Goal: Task Accomplishment & Management: Manage account settings

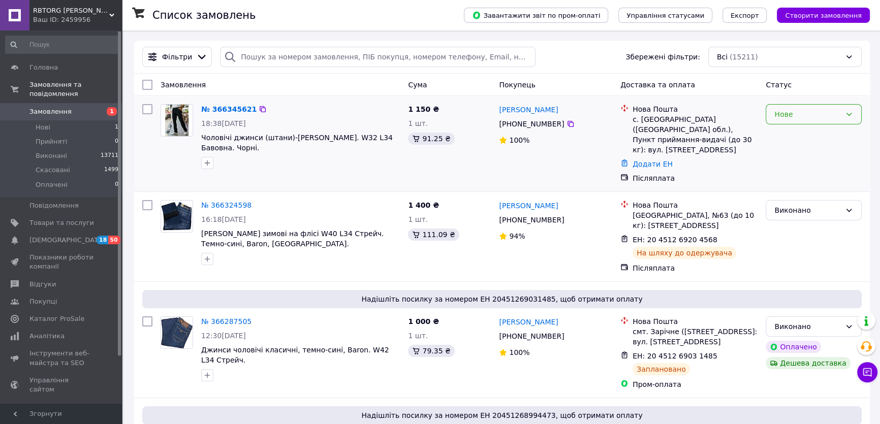
click at [784, 118] on div "Нове" at bounding box center [807, 114] width 67 height 11
click at [784, 136] on li "Прийнято" at bounding box center [813, 136] width 95 height 18
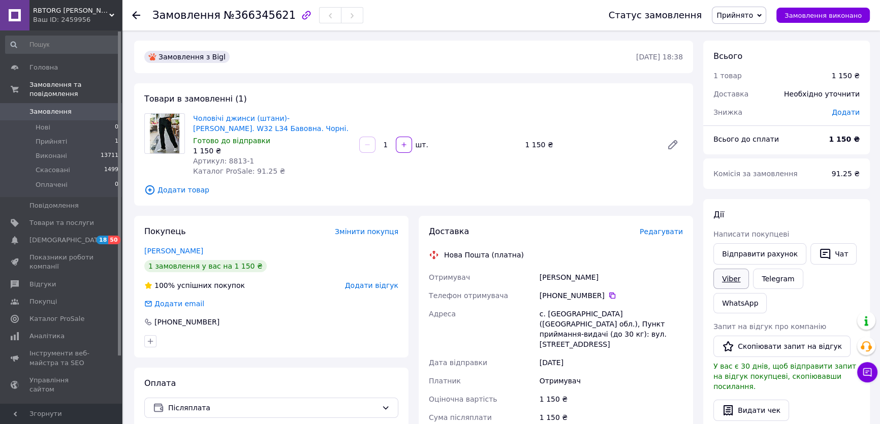
click at [741, 280] on link "Viber" at bounding box center [731, 279] width 36 height 20
click at [733, 274] on link "Viber" at bounding box center [731, 279] width 36 height 20
click at [674, 230] on span "Редагувати" at bounding box center [661, 232] width 43 height 8
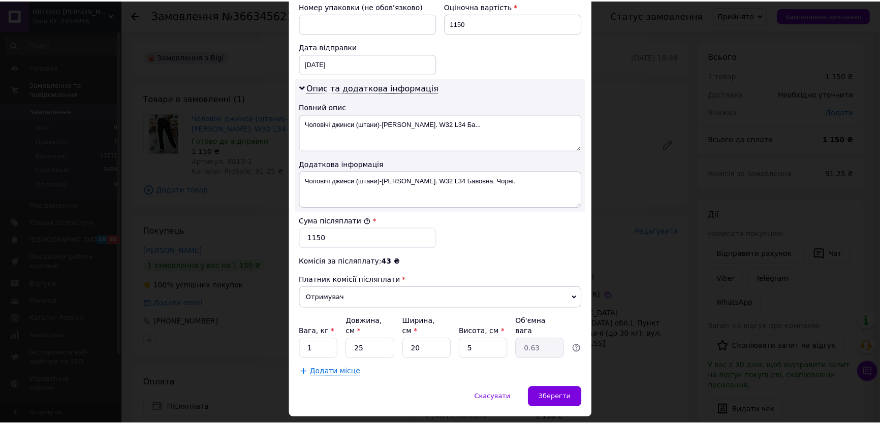
scroll to position [462, 0]
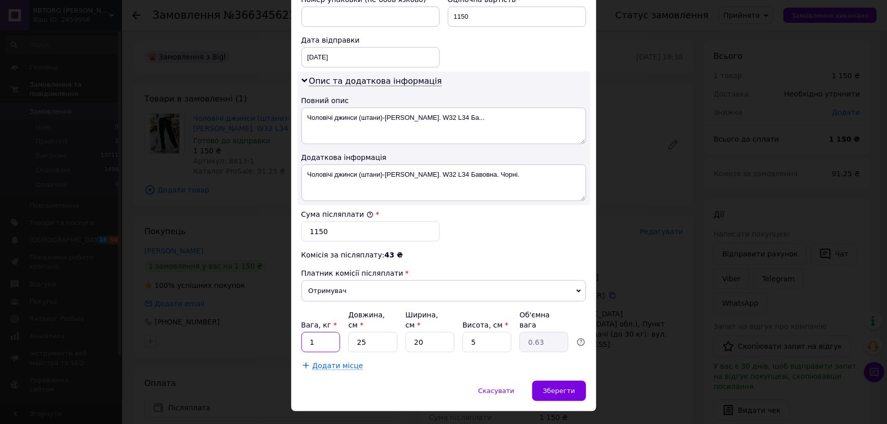
click at [307, 332] on input "1" at bounding box center [320, 342] width 39 height 20
type input "2"
click at [563, 387] on span "Зберегти" at bounding box center [559, 391] width 32 height 8
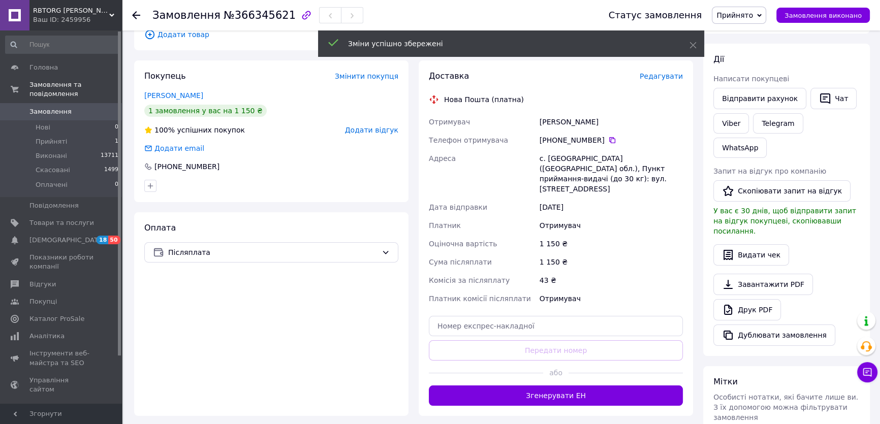
scroll to position [184, 0]
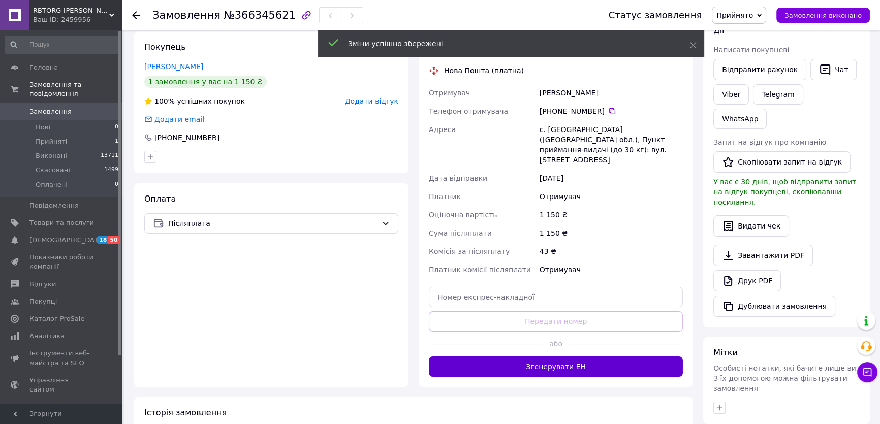
click at [570, 357] on button "Згенерувати ЕН" at bounding box center [556, 367] width 254 height 20
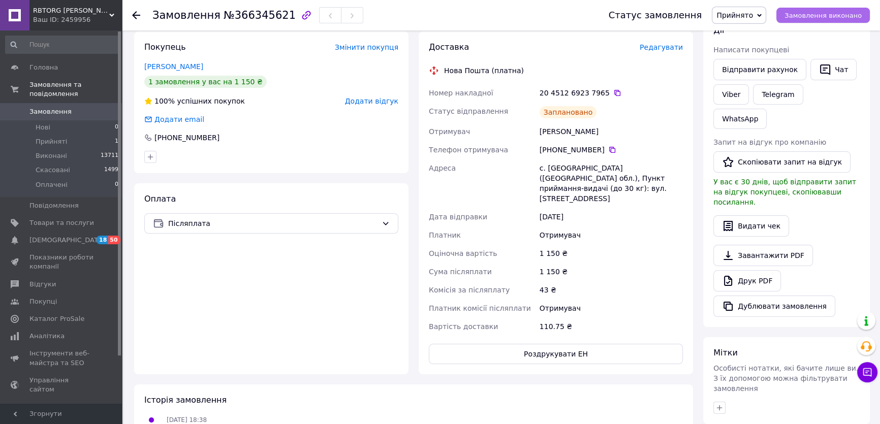
click at [824, 17] on span "Замовлення виконано" at bounding box center [823, 16] width 77 height 8
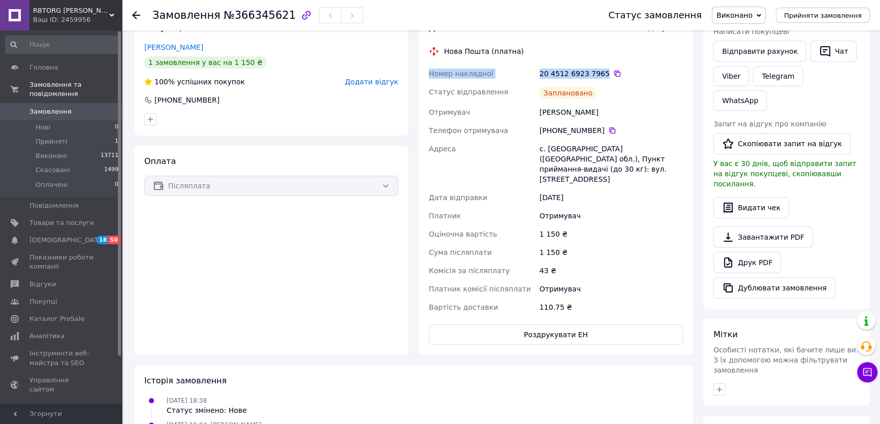
drag, startPoint x: 599, startPoint y: 73, endPoint x: 430, endPoint y: 78, distance: 168.3
click at [430, 78] on div "Номер накладної 20 4512 6923 7965   Статус відправлення Заплановано Отримувач Д…" at bounding box center [556, 191] width 258 height 252
copy div "Номер накладної 20 4512 6923 7965"
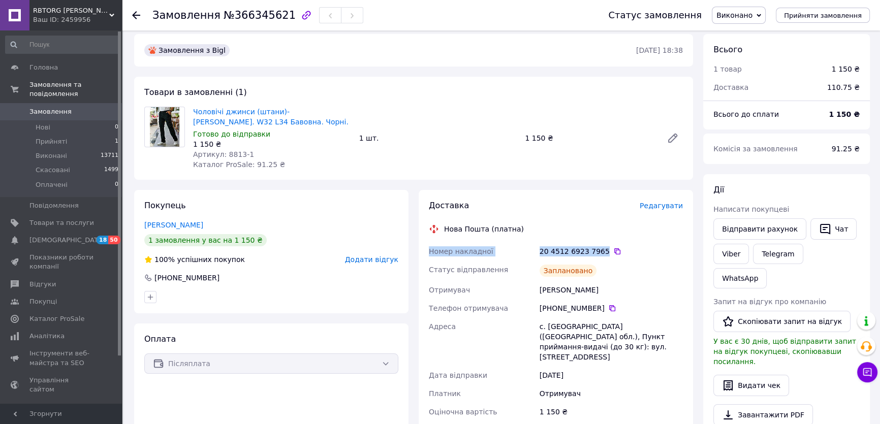
scroll to position [0, 0]
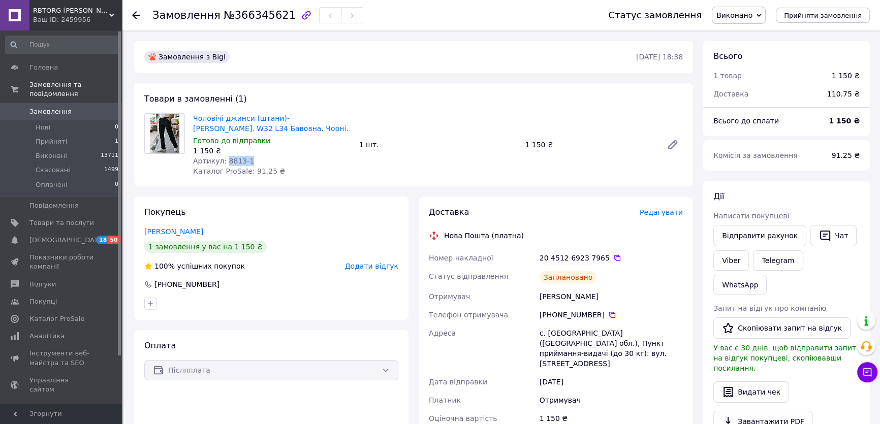
drag, startPoint x: 245, startPoint y: 161, endPoint x: 224, endPoint y: 158, distance: 22.0
click at [224, 158] on div "Артикул: 8813-1" at bounding box center [272, 161] width 158 height 10
copy span "8813-1"
